Goal: Check status: Check status

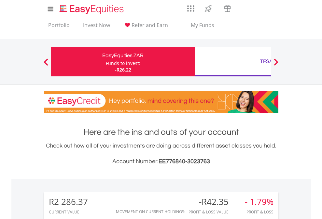
scroll to position [63, 102]
click at [106, 62] on div "Funds to invest:" at bounding box center [123, 63] width 35 height 7
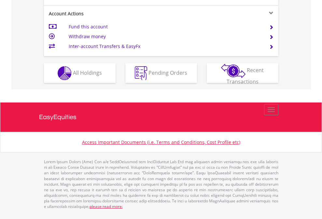
scroll to position [611, 0]
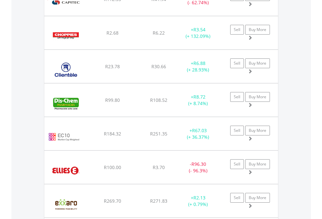
scroll to position [63, 102]
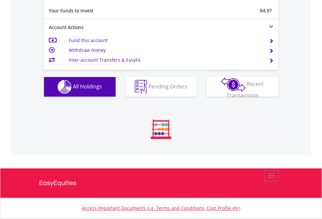
scroll to position [63, 102]
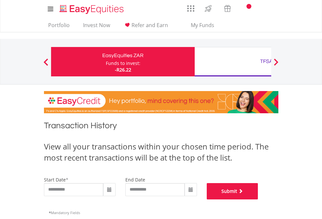
click at [258, 199] on button "Submit" at bounding box center [232, 191] width 51 height 16
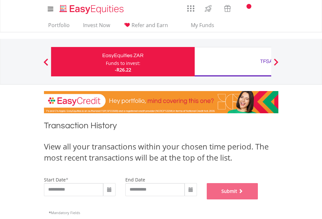
scroll to position [264, 0]
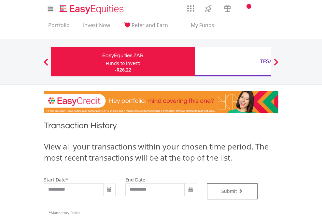
click at [233, 62] on div "TFSA" at bounding box center [267, 61] width 136 height 9
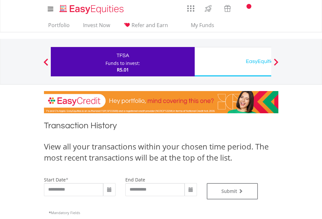
type input "**********"
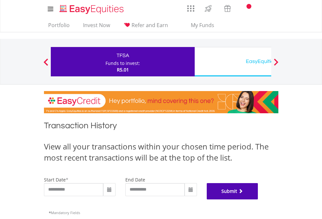
click at [258, 199] on button "Submit" at bounding box center [232, 191] width 51 height 16
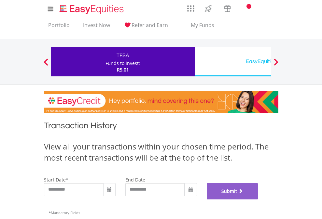
scroll to position [264, 0]
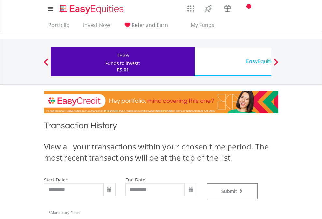
click at [233, 62] on div "EasyEquities USD" at bounding box center [267, 61] width 136 height 9
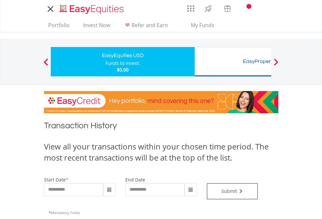
type input "**********"
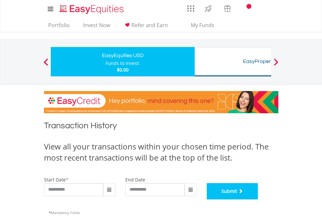
click at [258, 199] on button "Submit" at bounding box center [232, 191] width 51 height 16
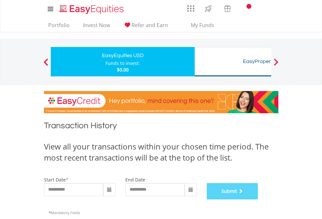
scroll to position [264, 0]
